Goal: Information Seeking & Learning: Learn about a topic

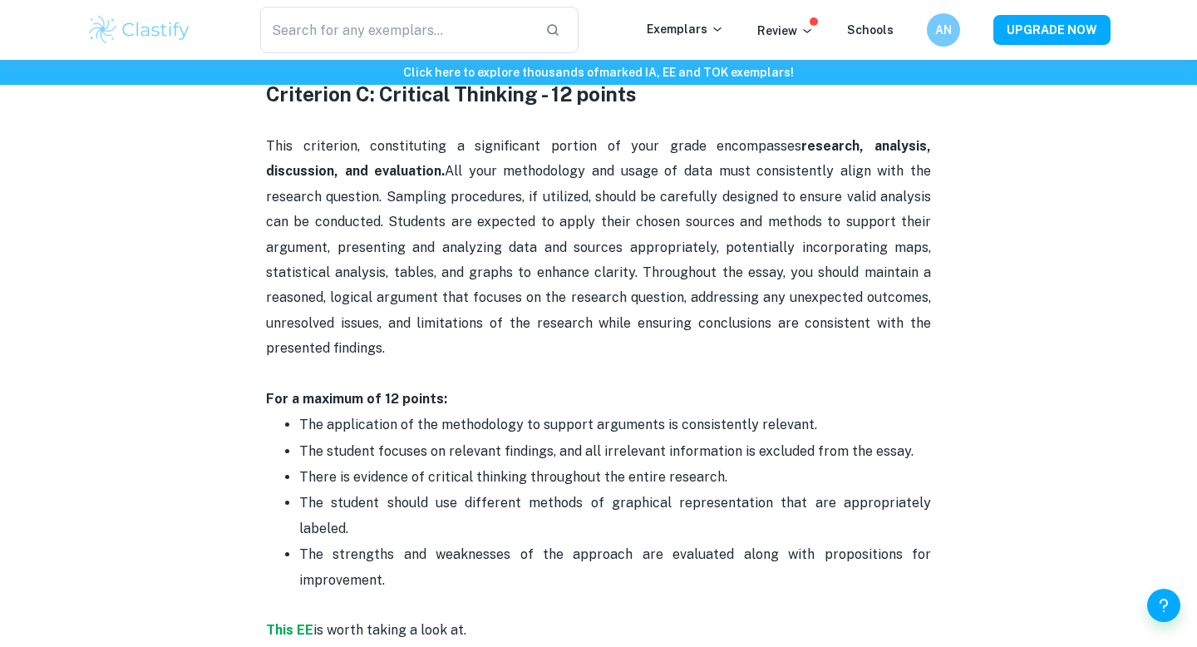
scroll to position [1740, 0]
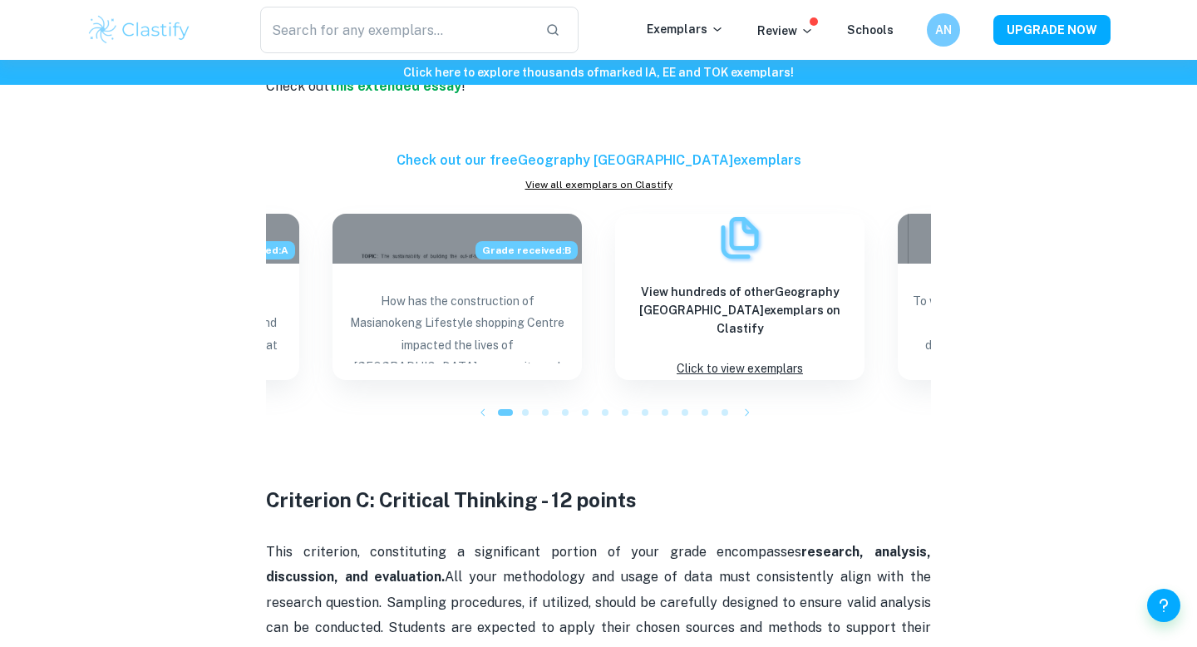
checkbox input "true"
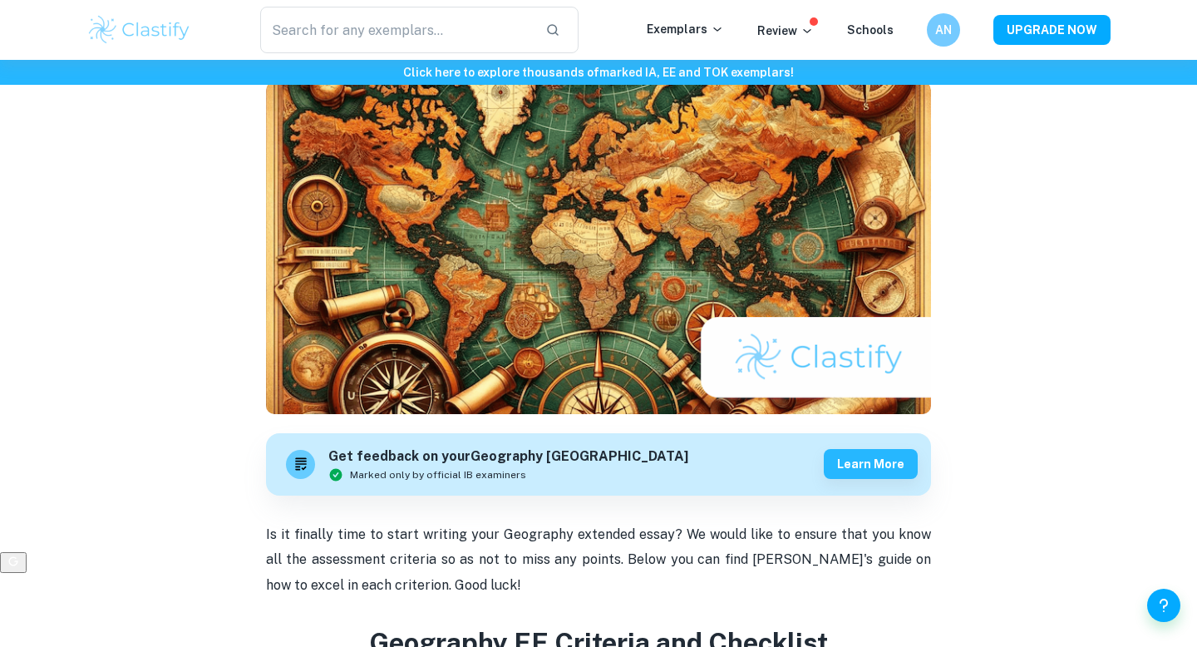
scroll to position [0, 0]
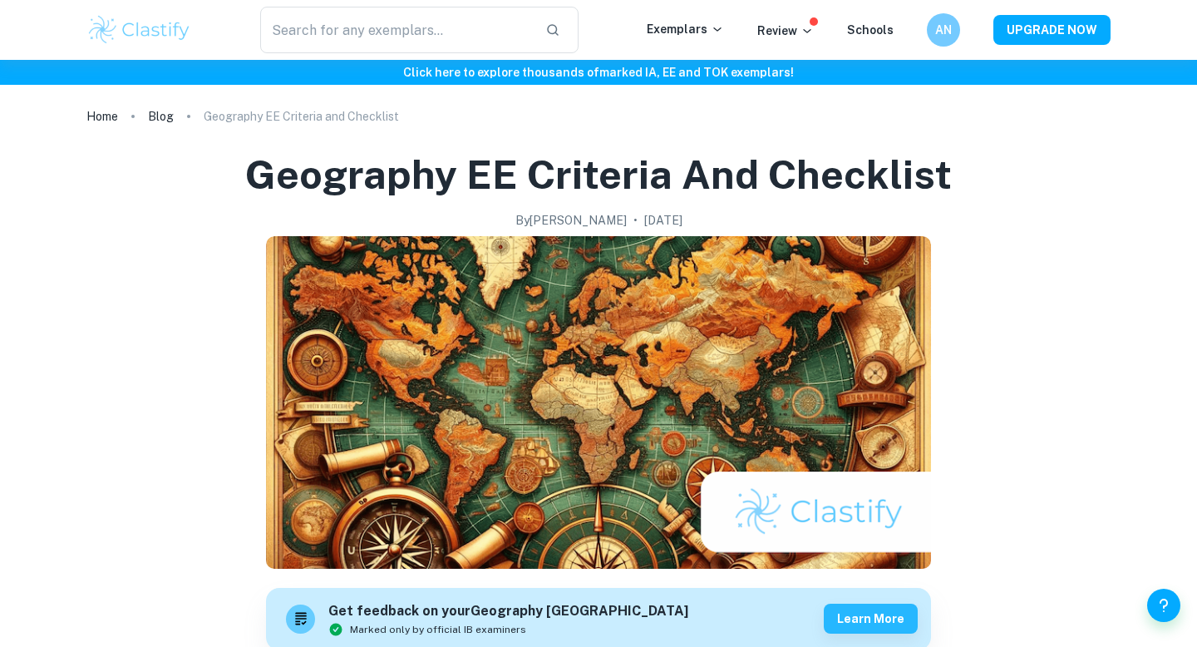
click at [569, 71] on h6 "Click here to explore thousands of marked IA, EE and TOK exemplars !" at bounding box center [598, 72] width 1190 height 18
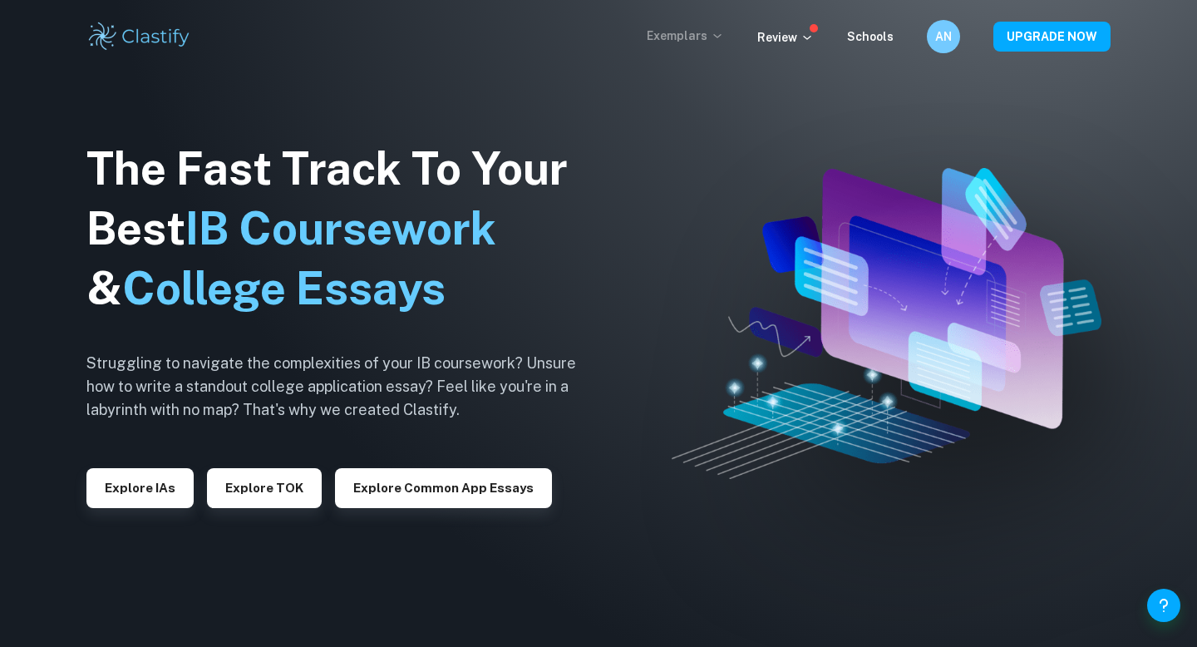
click at [673, 32] on p "Exemplars" at bounding box center [685, 36] width 77 height 18
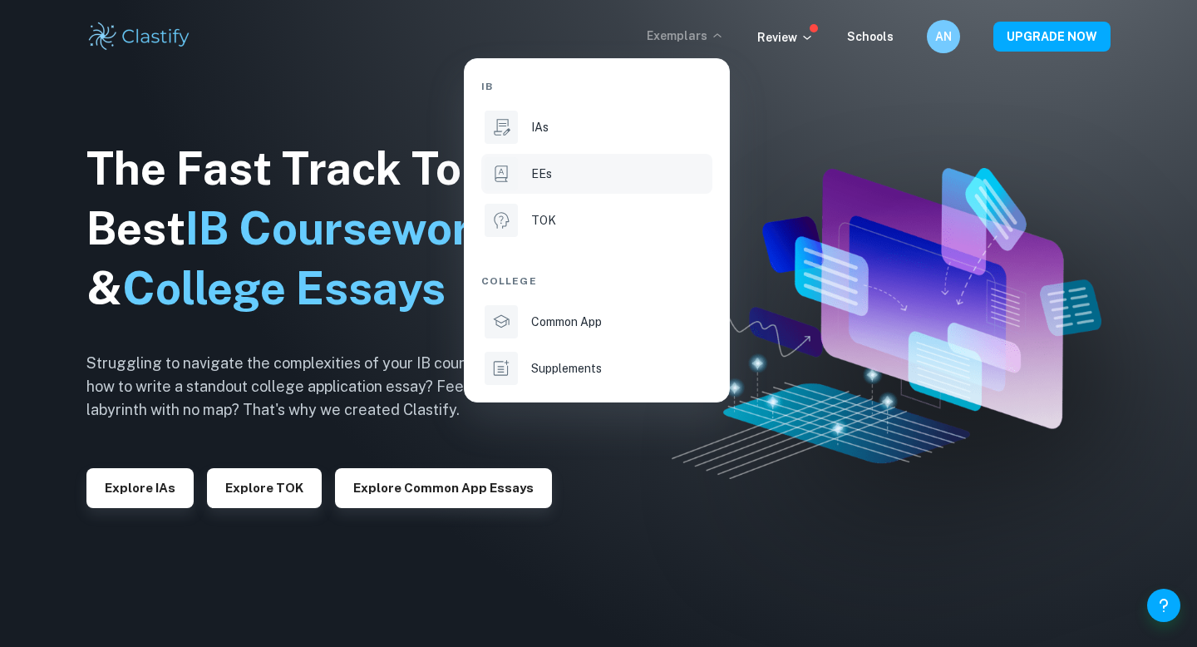
click at [564, 168] on div "EEs" at bounding box center [620, 174] width 178 height 18
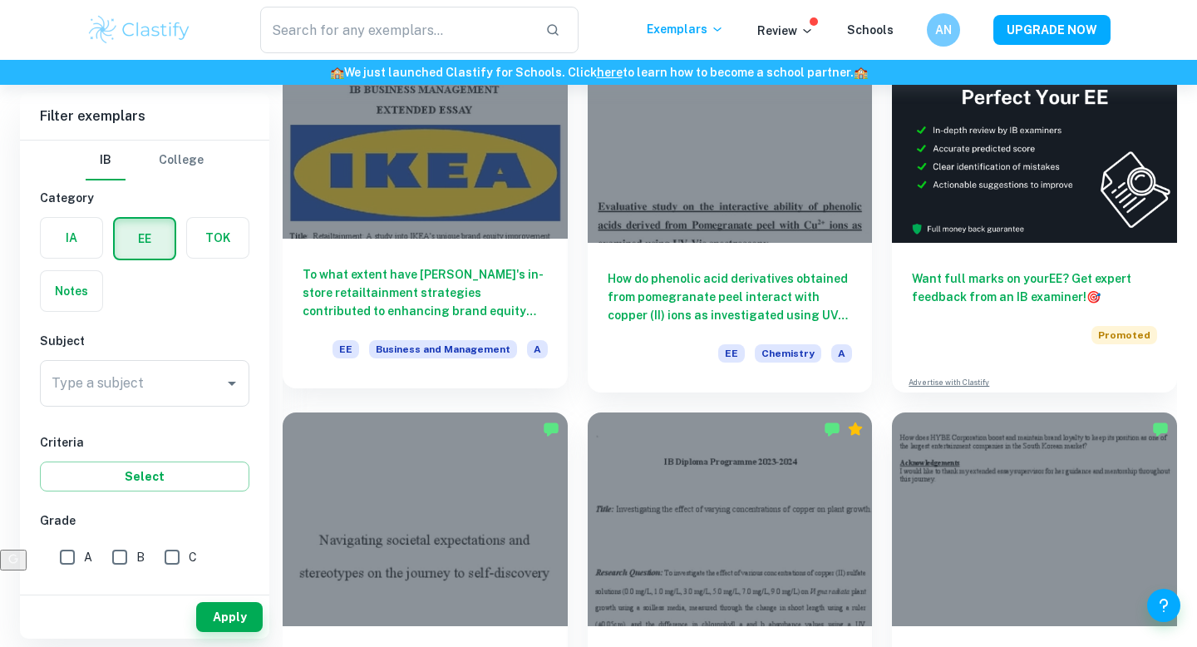
scroll to position [143, 0]
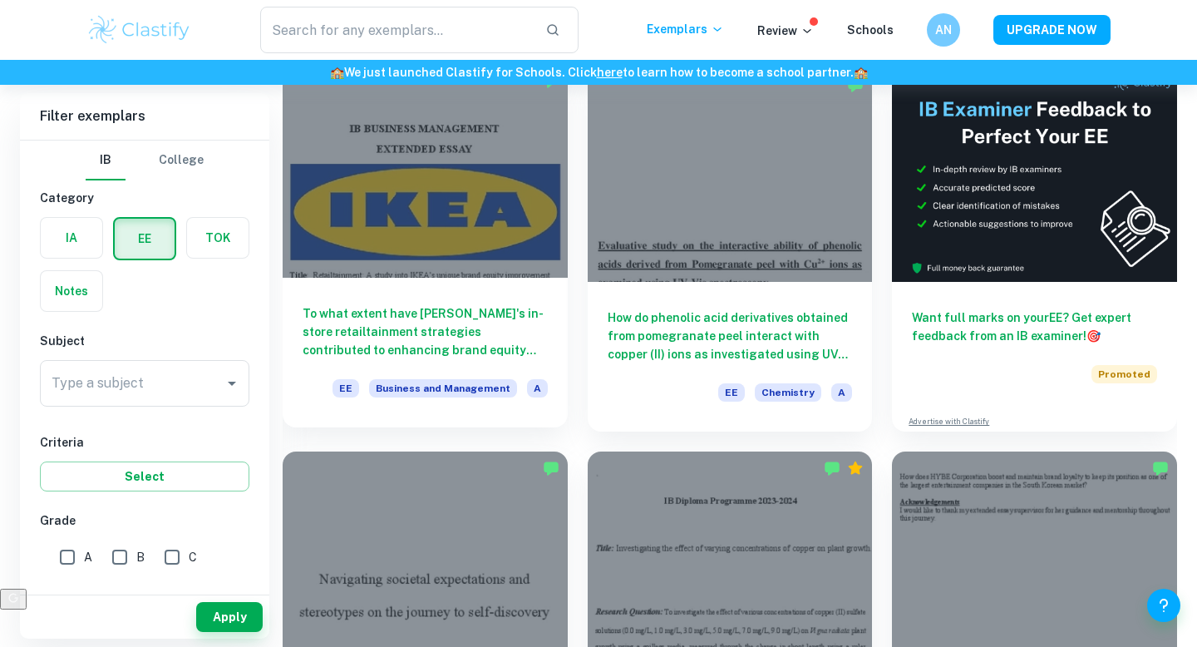
click at [410, 332] on h6 "To what extent have [PERSON_NAME]'s in-store retailtainment strategies contribu…" at bounding box center [425, 331] width 245 height 55
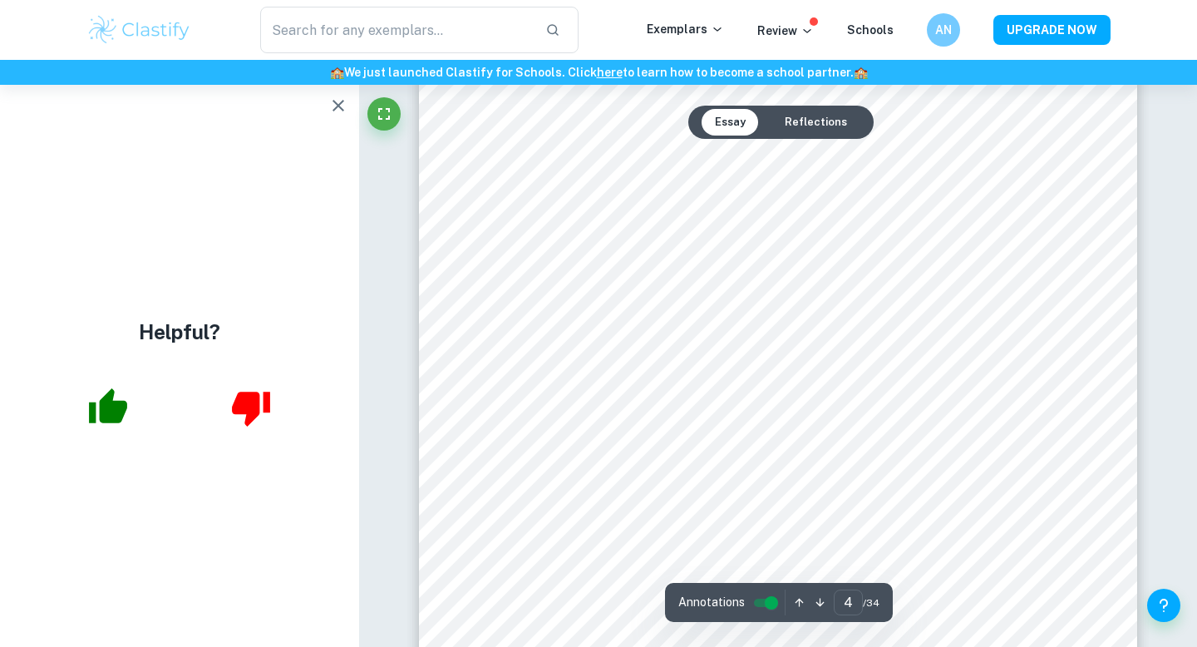
scroll to position [3537, 0]
click at [97, 407] on icon "button" at bounding box center [108, 408] width 42 height 42
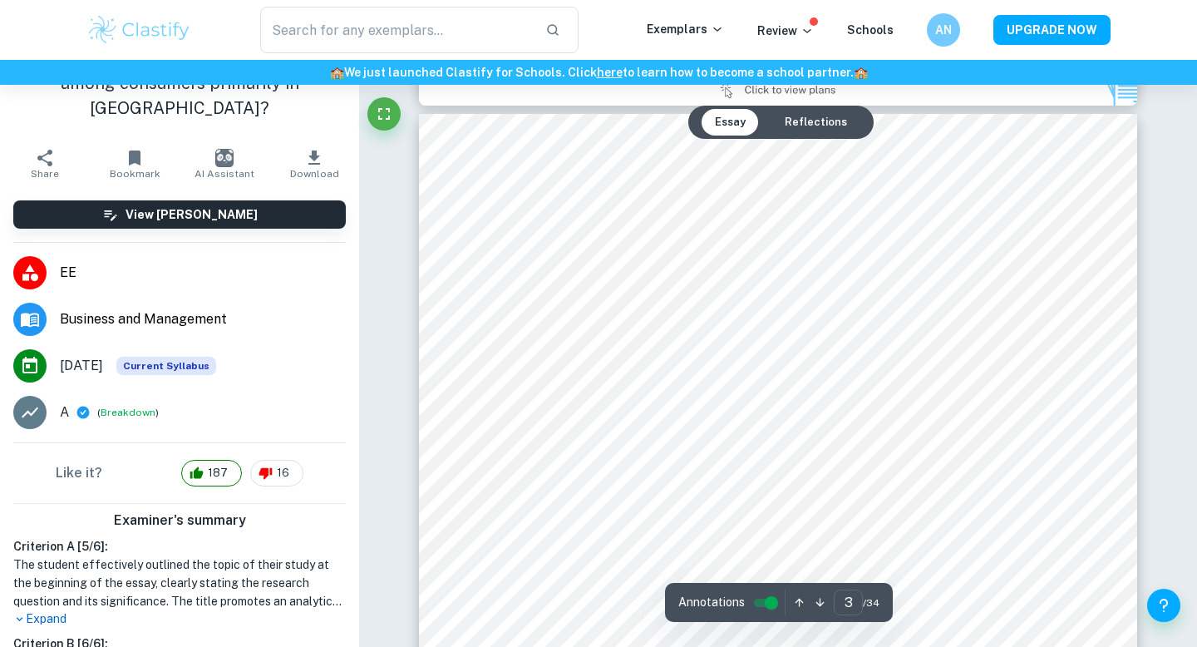
scroll to position [2263, 0]
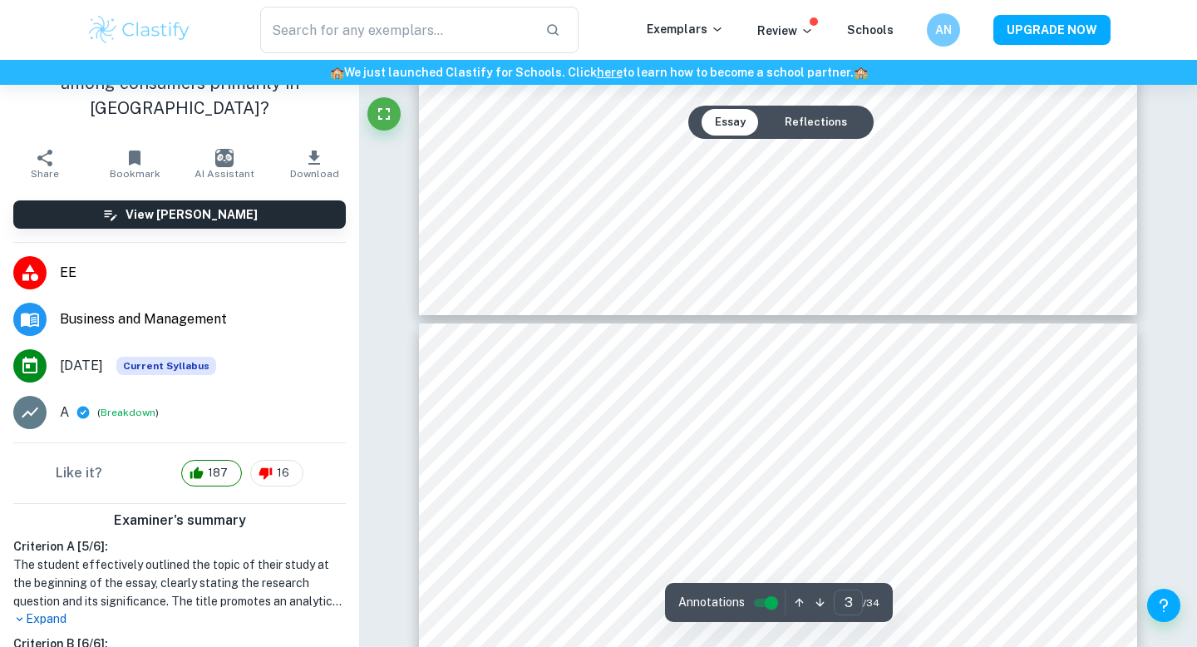
type input "4"
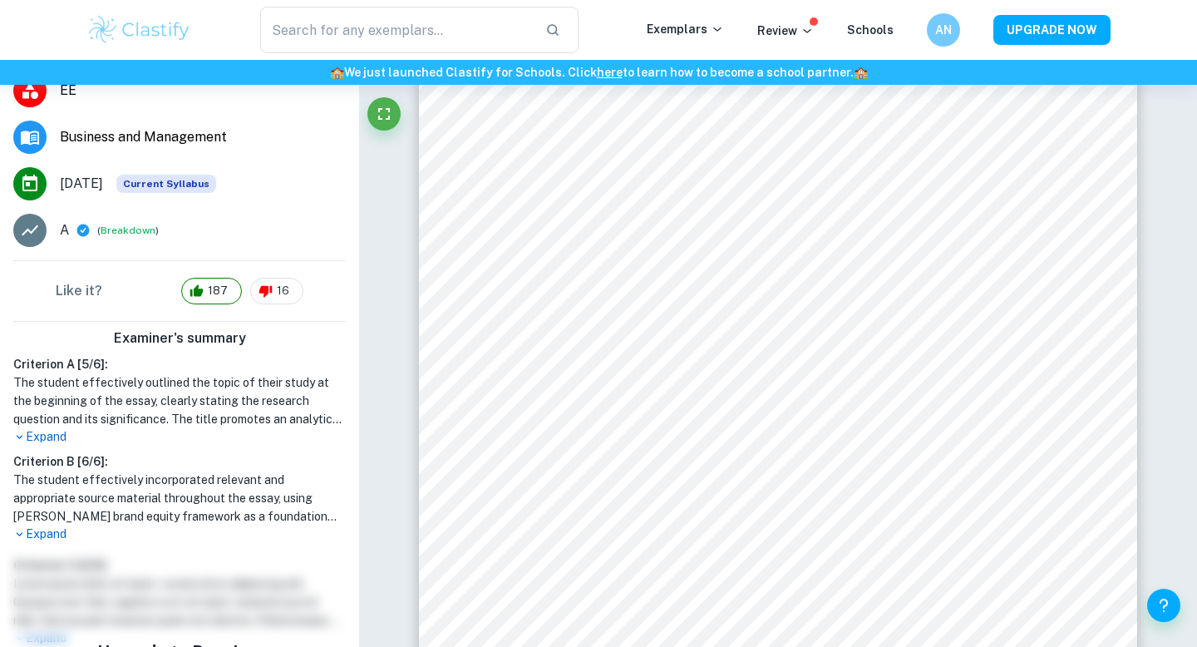
scroll to position [0, 0]
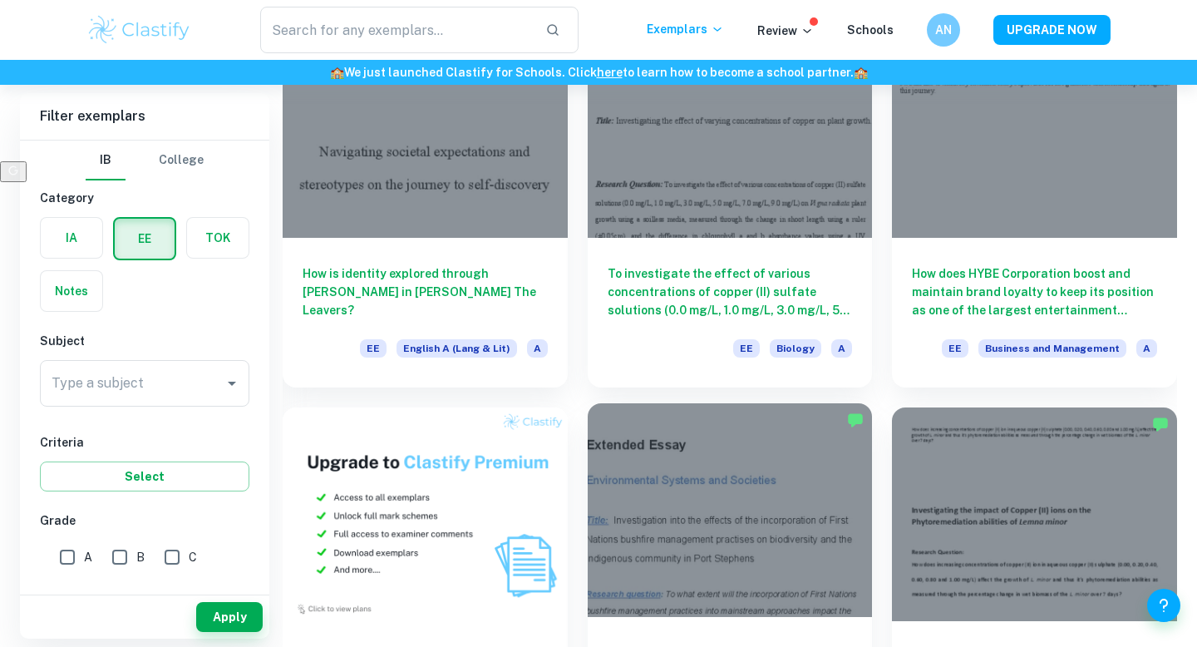
scroll to position [658, 0]
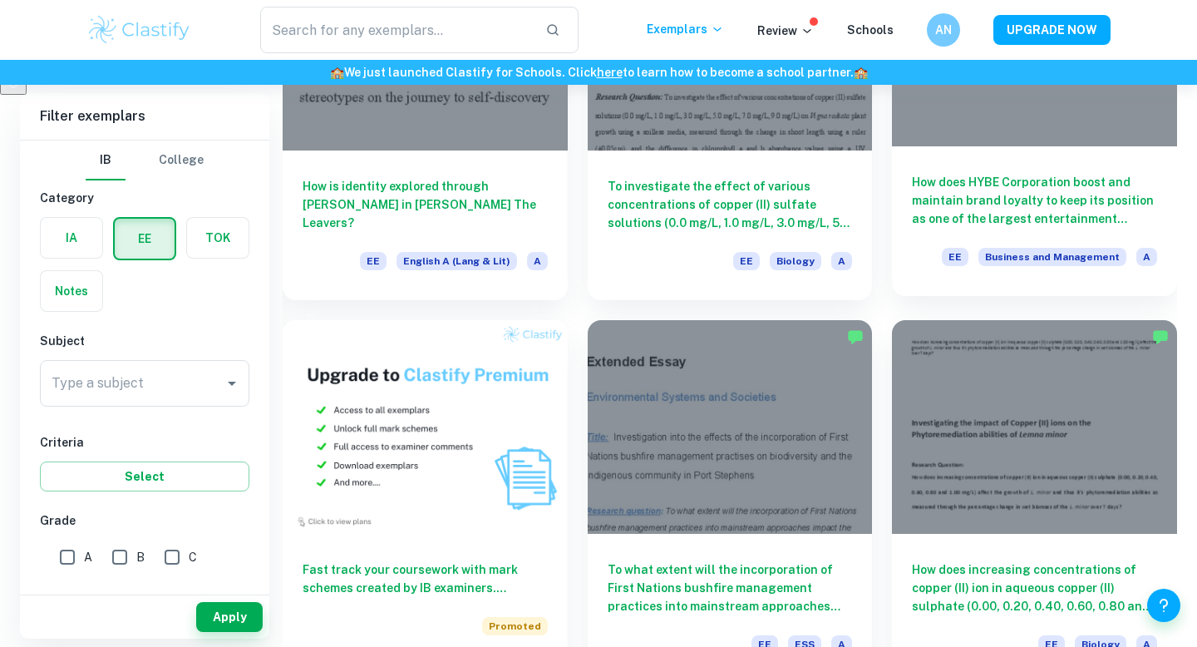
click at [967, 190] on h6 "How does HYBE Corporation boost and maintain brand loyalty to keep its position…" at bounding box center [1034, 200] width 245 height 55
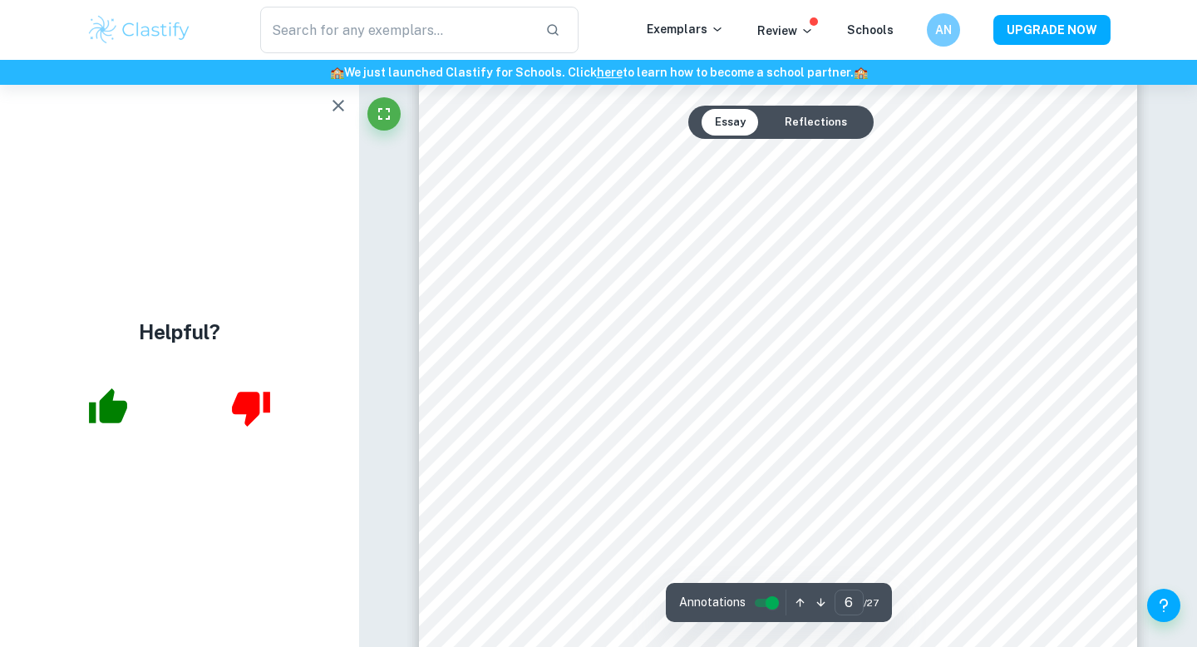
scroll to position [5675, 0]
type input "4"
